Goal: Information Seeking & Learning: Learn about a topic

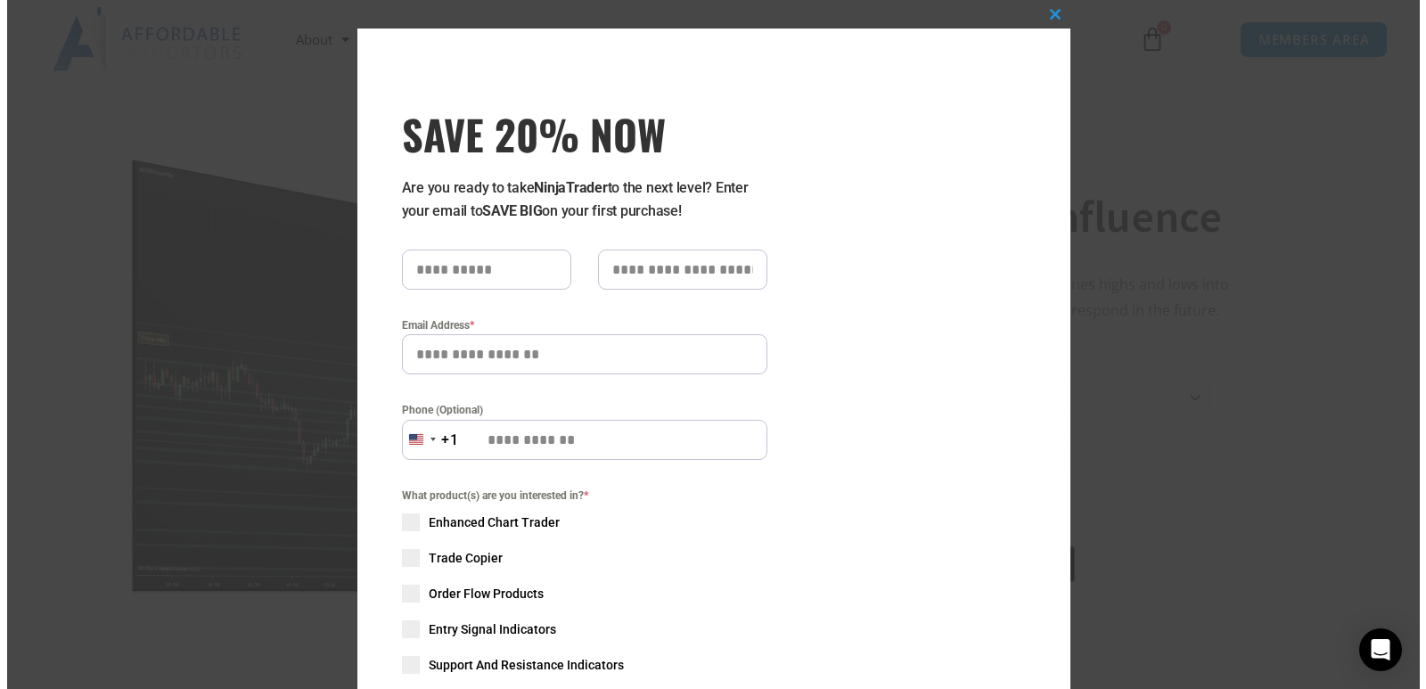
scroll to position [96, 0]
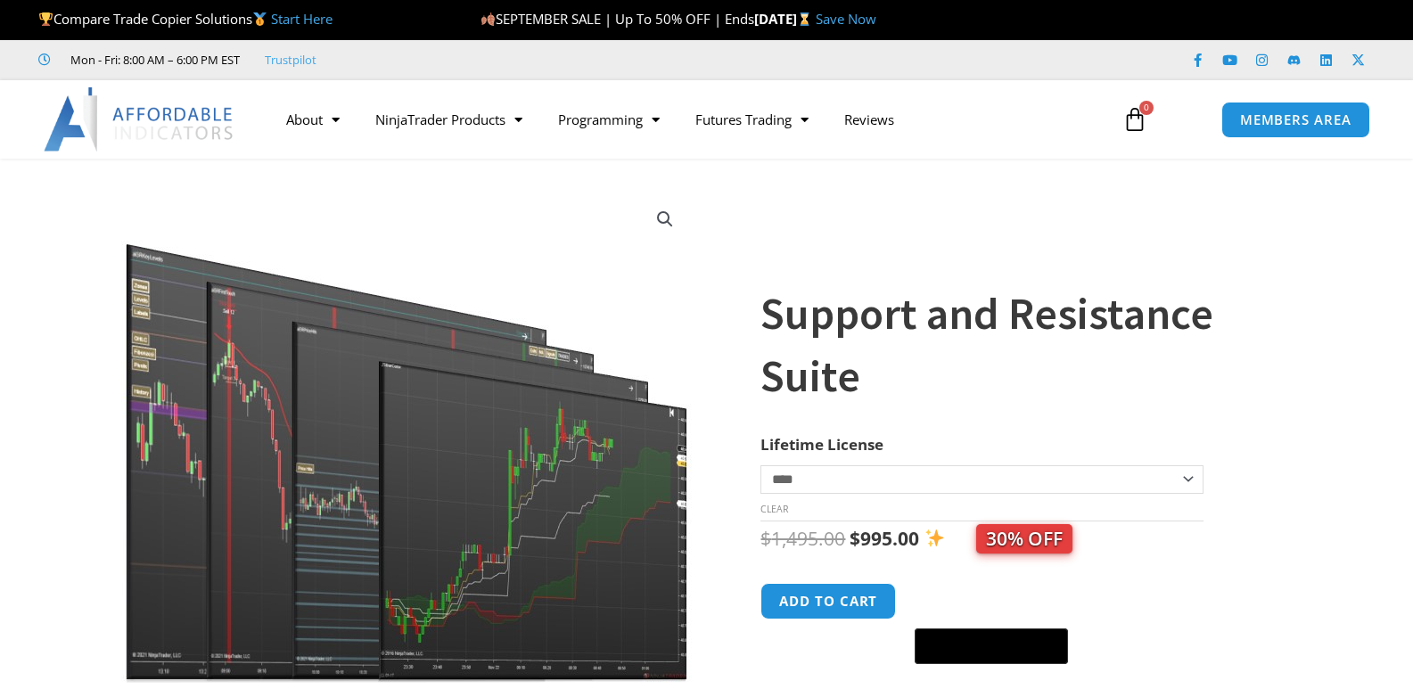
drag, startPoint x: 0, startPoint y: 0, endPoint x: 339, endPoint y: 371, distance: 502.3
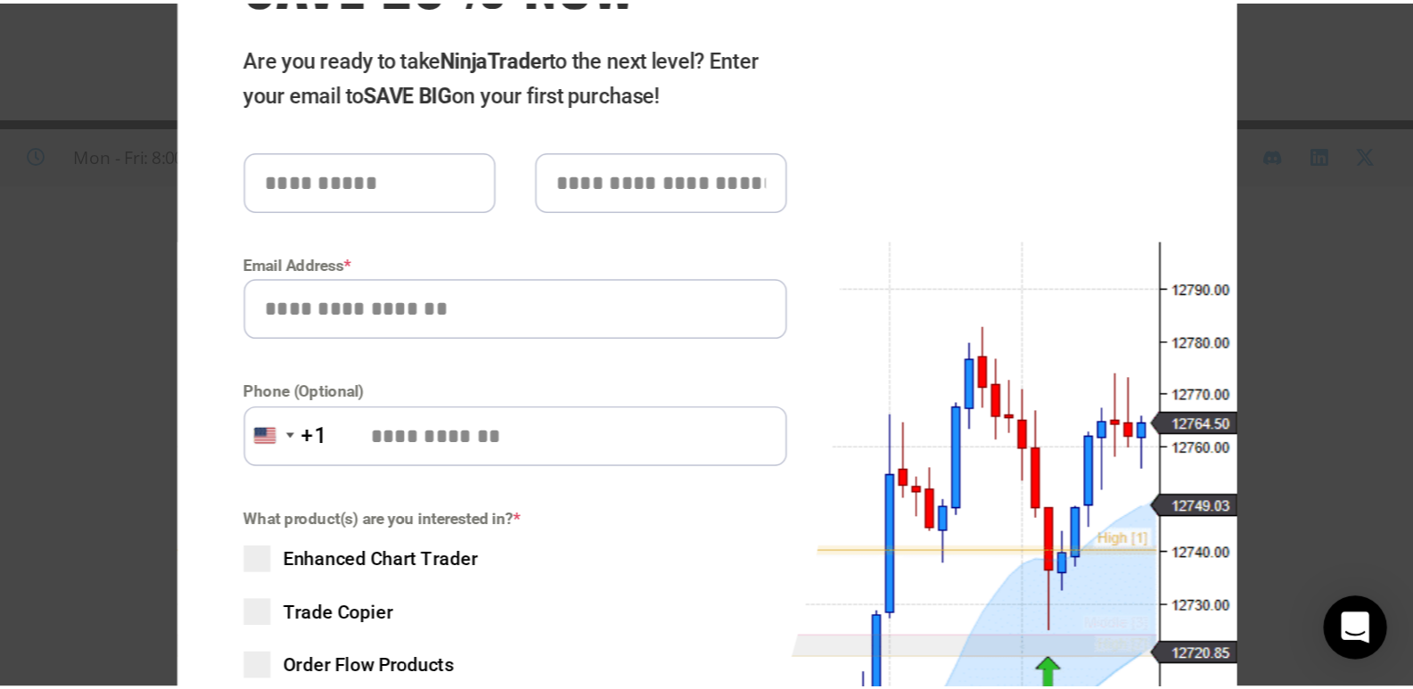
scroll to position [237, 0]
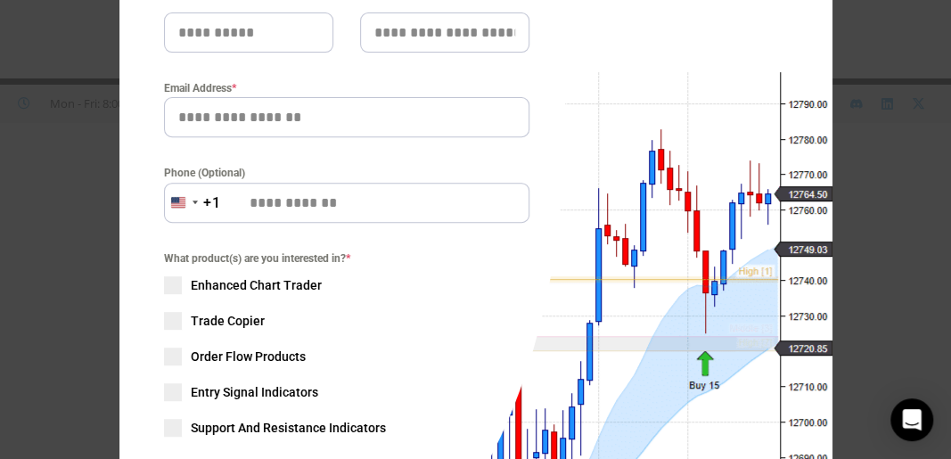
click at [900, 155] on div "Close this module SAVE 20% NOW Are you ready to take NinjaTrader to the next le…" at bounding box center [475, 229] width 951 height 459
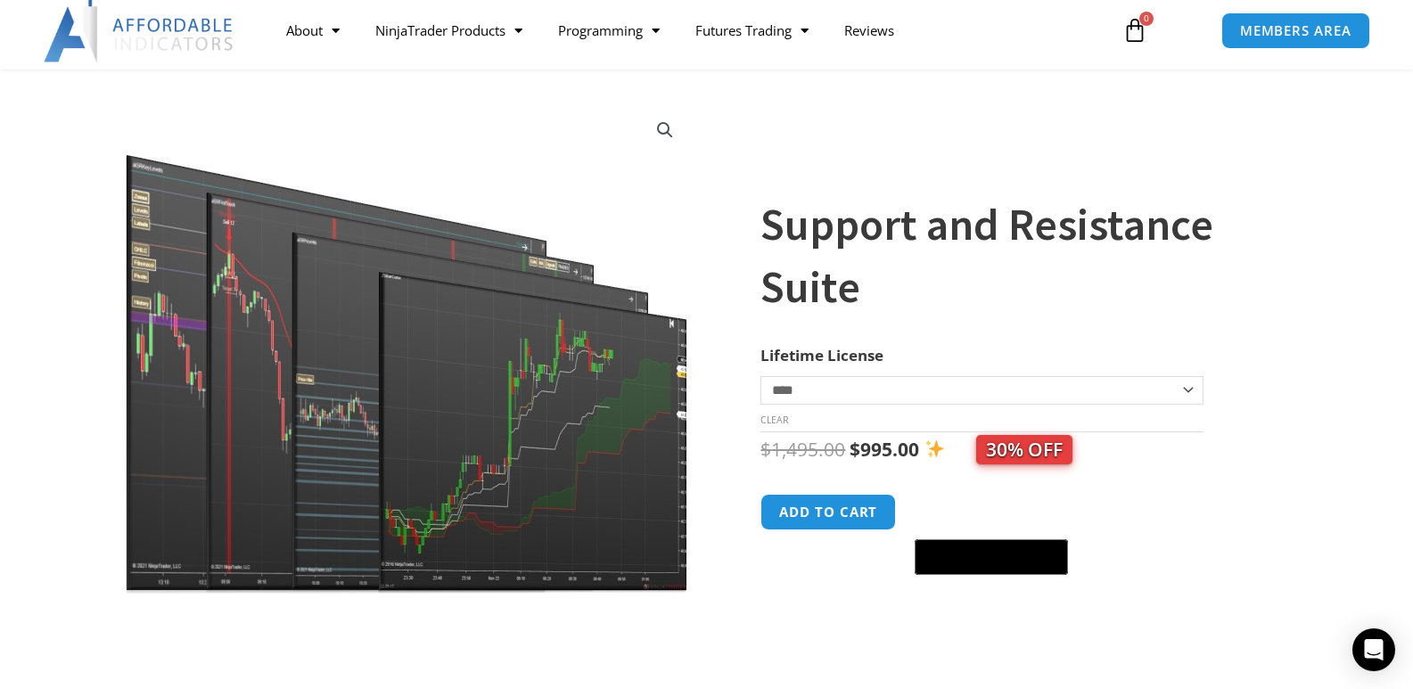
scroll to position [0, 0]
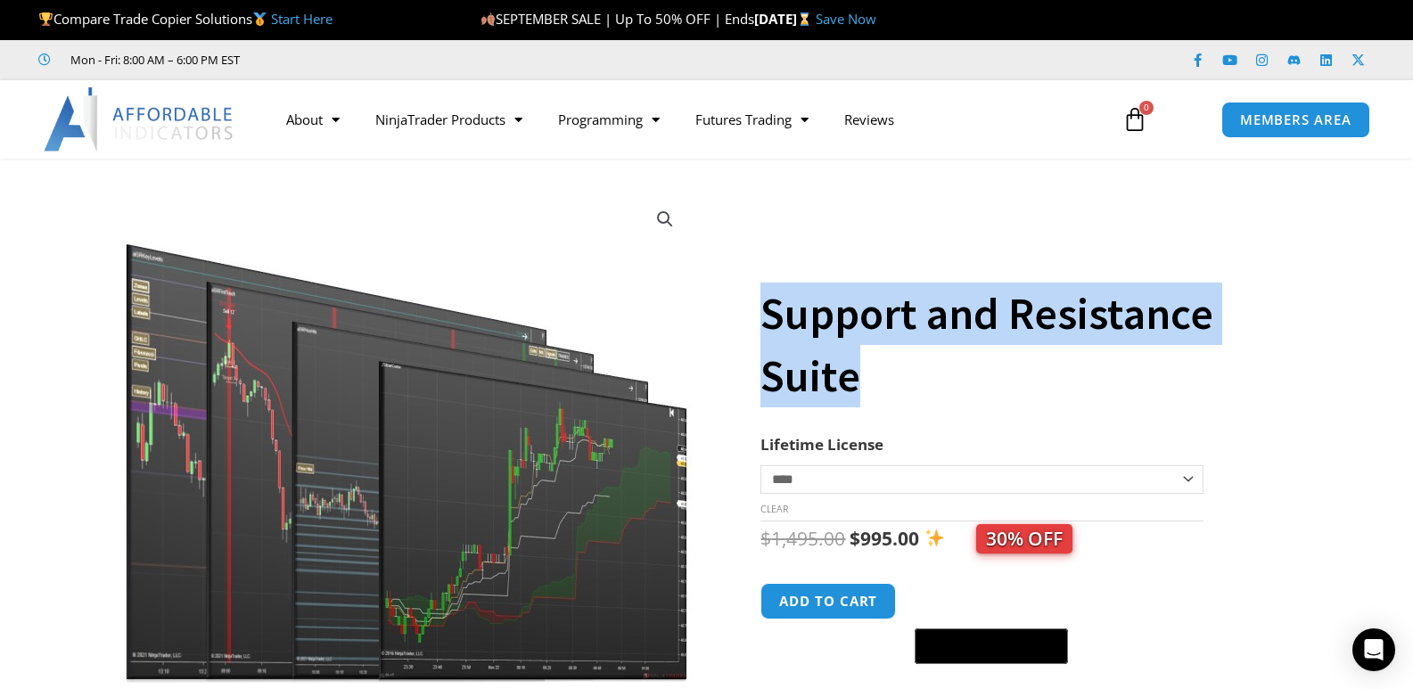
drag, startPoint x: 767, startPoint y: 313, endPoint x: 870, endPoint y: 368, distance: 117.3
click at [870, 368] on h1 "Support and Resistance Suite" at bounding box center [1020, 345] width 521 height 125
click at [923, 385] on h1 "Support and Resistance Suite" at bounding box center [1020, 345] width 521 height 125
drag, startPoint x: 867, startPoint y: 376, endPoint x: 769, endPoint y: 321, distance: 112.6
click at [769, 321] on h1 "Support and Resistance Suite" at bounding box center [1020, 345] width 521 height 125
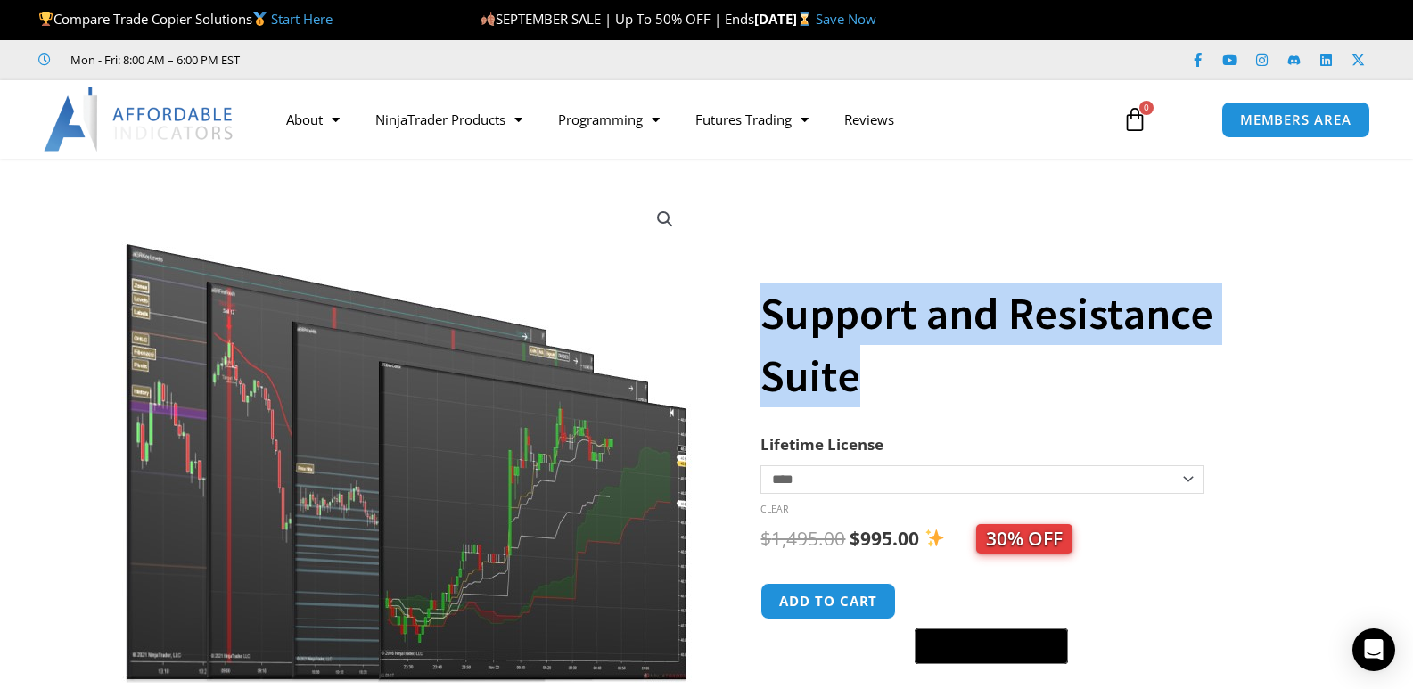
copy h1 "Support and Resistance Suite"
